Goal: Find specific fact: Find specific fact

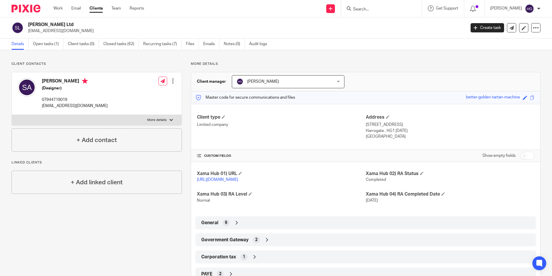
click at [361, 11] on input "Search" at bounding box center [379, 9] width 52 height 5
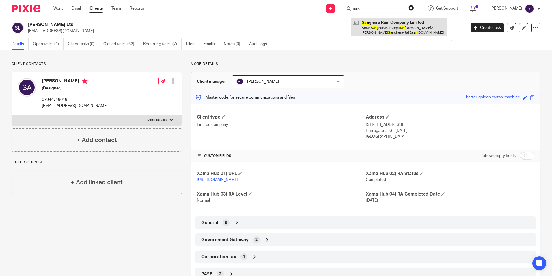
type input "san"
click at [370, 22] on link at bounding box center [400, 27] width 96 height 18
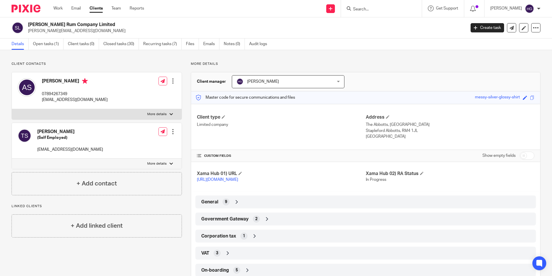
click at [264, 222] on icon at bounding box center [267, 219] width 6 height 6
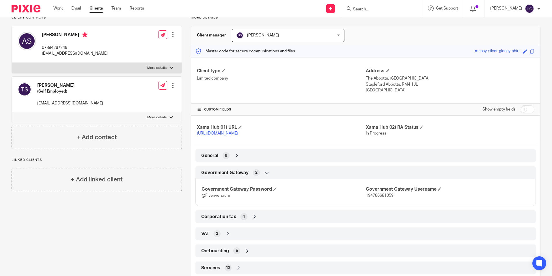
scroll to position [47, 0]
click at [374, 198] on p "194786681059" at bounding box center [448, 195] width 164 height 6
copy span "194786681059"
click at [219, 197] on span "@Fiveriversrum" at bounding box center [216, 195] width 29 height 4
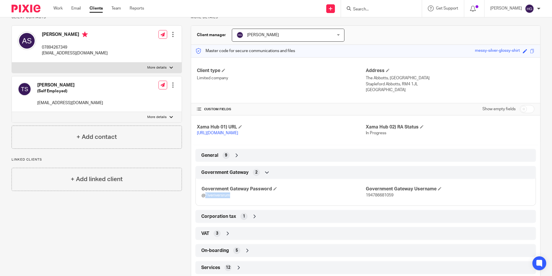
click at [219, 197] on span "@Fiveriversrum" at bounding box center [216, 195] width 29 height 4
drag, startPoint x: 200, startPoint y: 200, endPoint x: 231, endPoint y: 199, distance: 30.9
click at [231, 199] on div "Government Gateway Password @Fiveriversrum Government Gateway Username 19478668…" at bounding box center [366, 189] width 341 height 31
copy span "@Fiveriversrum"
click at [363, 12] on input "Search" at bounding box center [379, 9] width 52 height 5
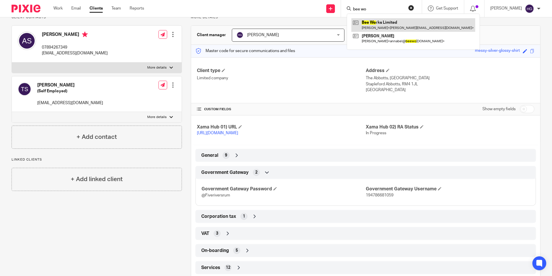
type input "bee wo"
click at [368, 24] on link at bounding box center [414, 24] width 124 height 13
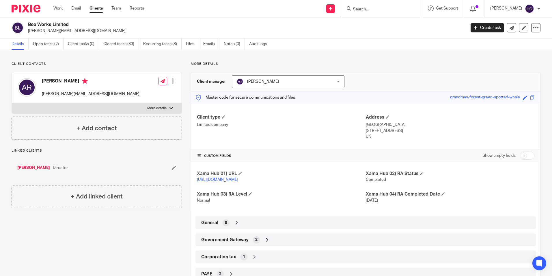
scroll to position [46, 0]
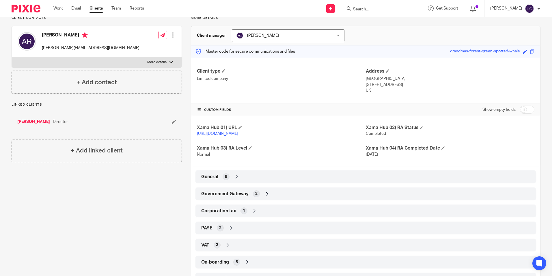
click at [248, 181] on div "General 9" at bounding box center [366, 177] width 332 height 10
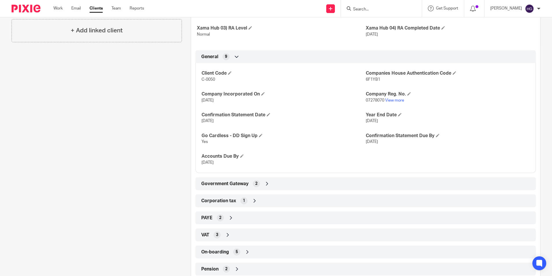
scroll to position [188, 0]
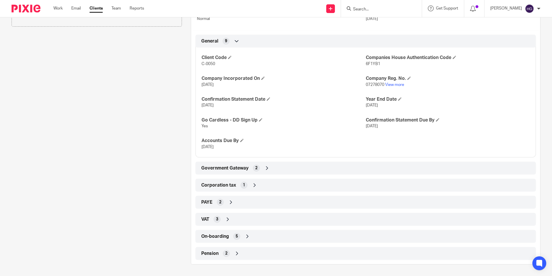
click at [374, 8] on input "Search" at bounding box center [379, 9] width 52 height 5
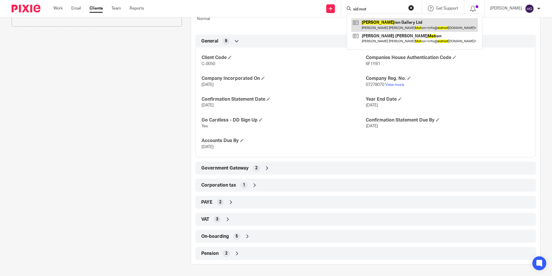
type input "sid mot"
click at [375, 30] on link at bounding box center [415, 24] width 127 height 13
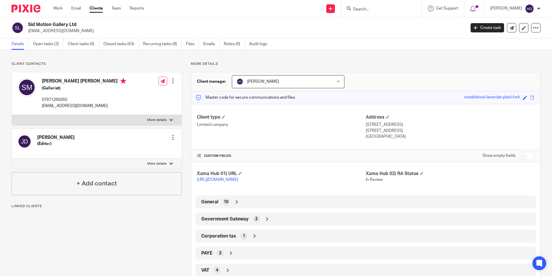
scroll to position [57, 0]
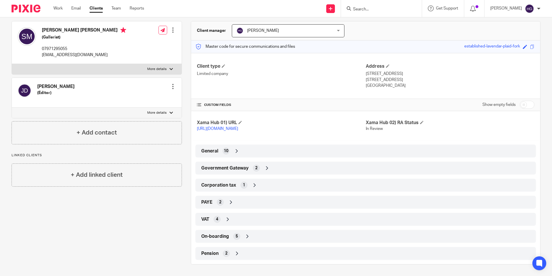
click at [296, 169] on div "Government Gateway 2" at bounding box center [366, 168] width 332 height 10
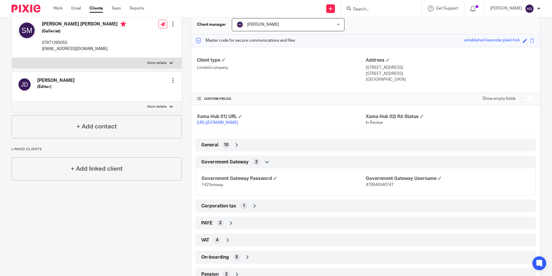
click at [377, 187] on span "470046340747" at bounding box center [380, 185] width 28 height 4
copy span "470046340747"
click at [214, 187] on span "142Yorkway" at bounding box center [213, 185] width 22 height 4
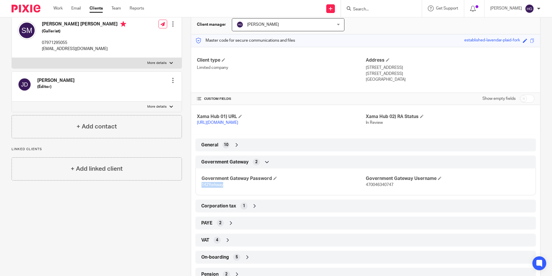
copy span "142Yorkway"
